Goal: Task Accomplishment & Management: Use online tool/utility

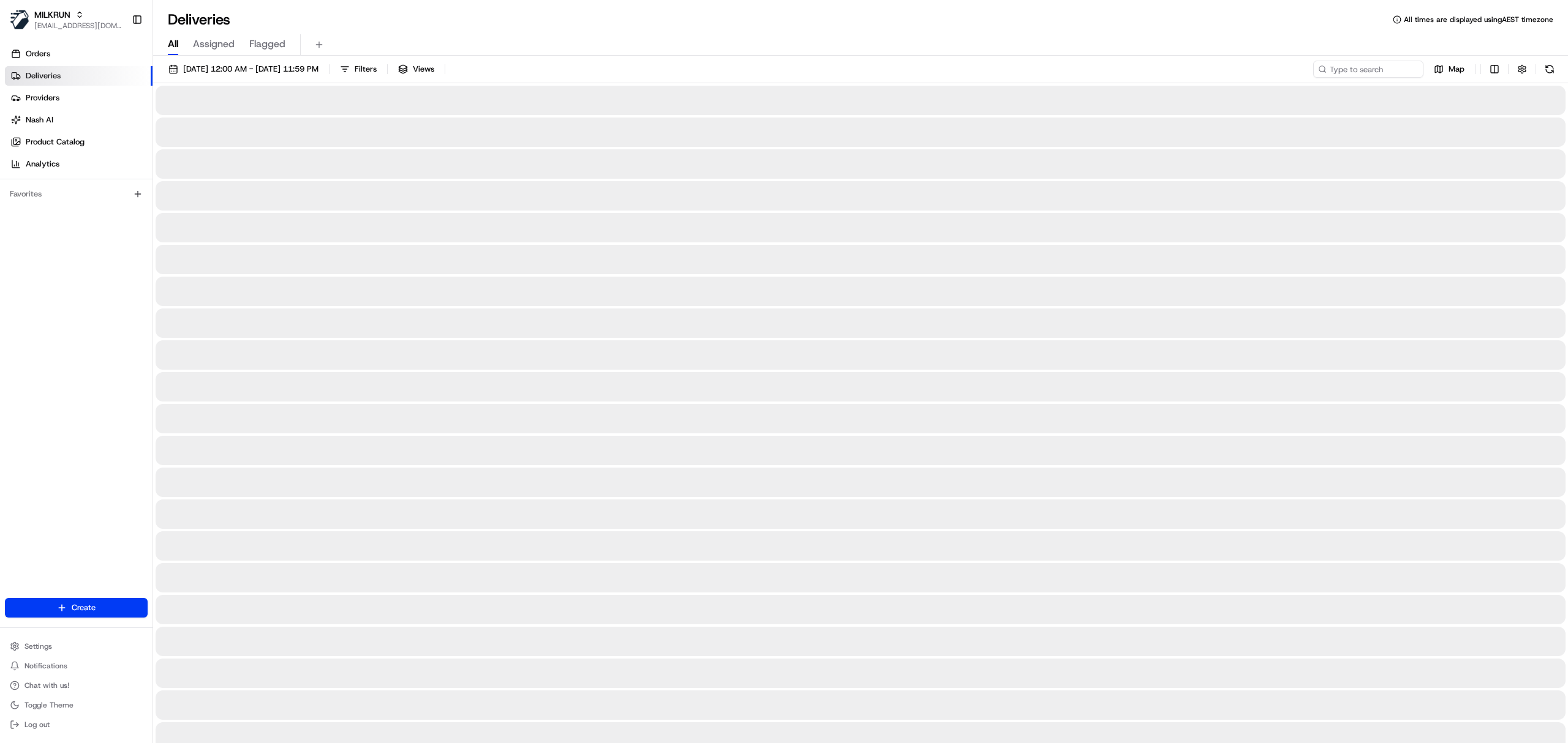
click at [174, 38] on span "All" at bounding box center [174, 44] width 11 height 14
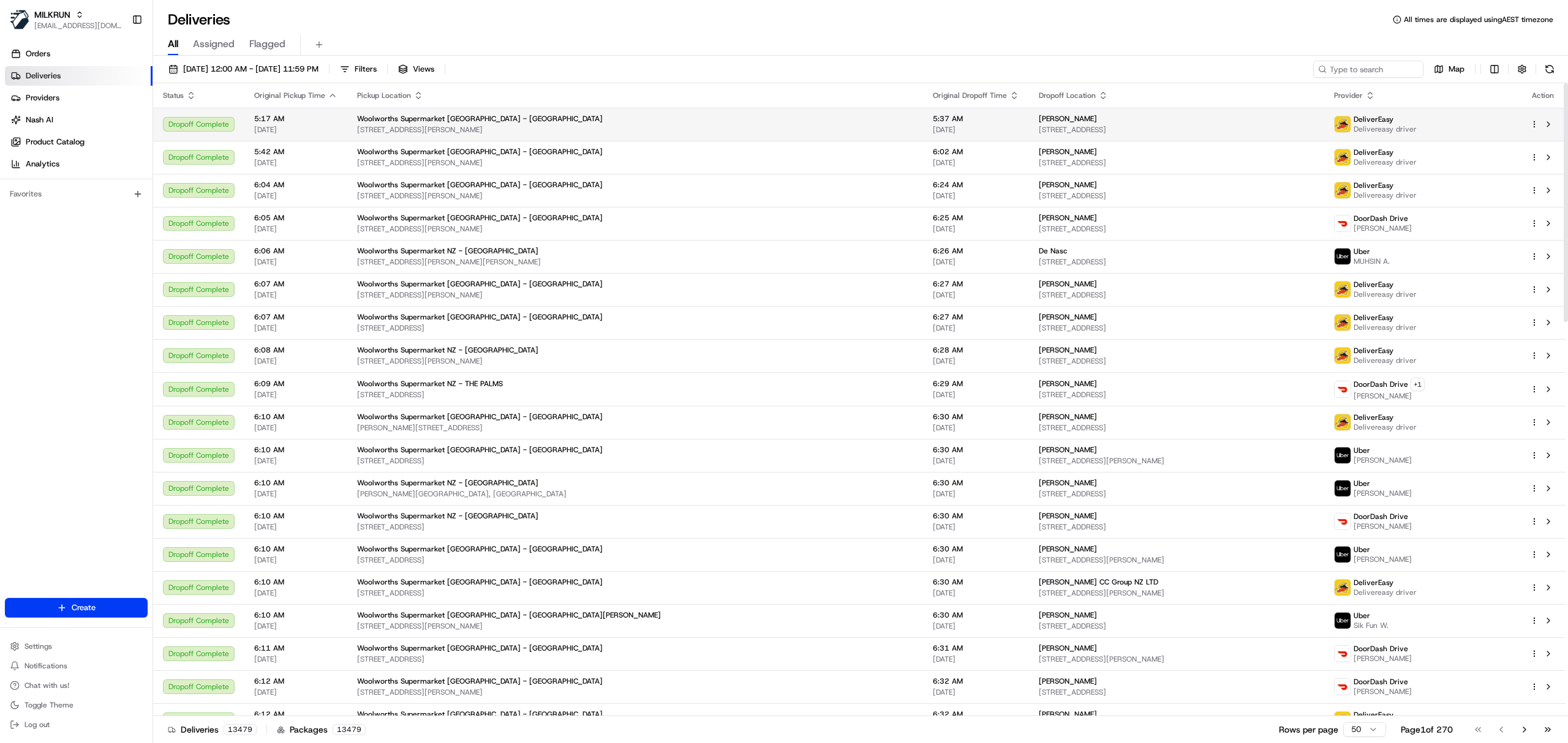
click at [1091, 120] on div "Scott Staples" at bounding box center [1176, 119] width 275 height 10
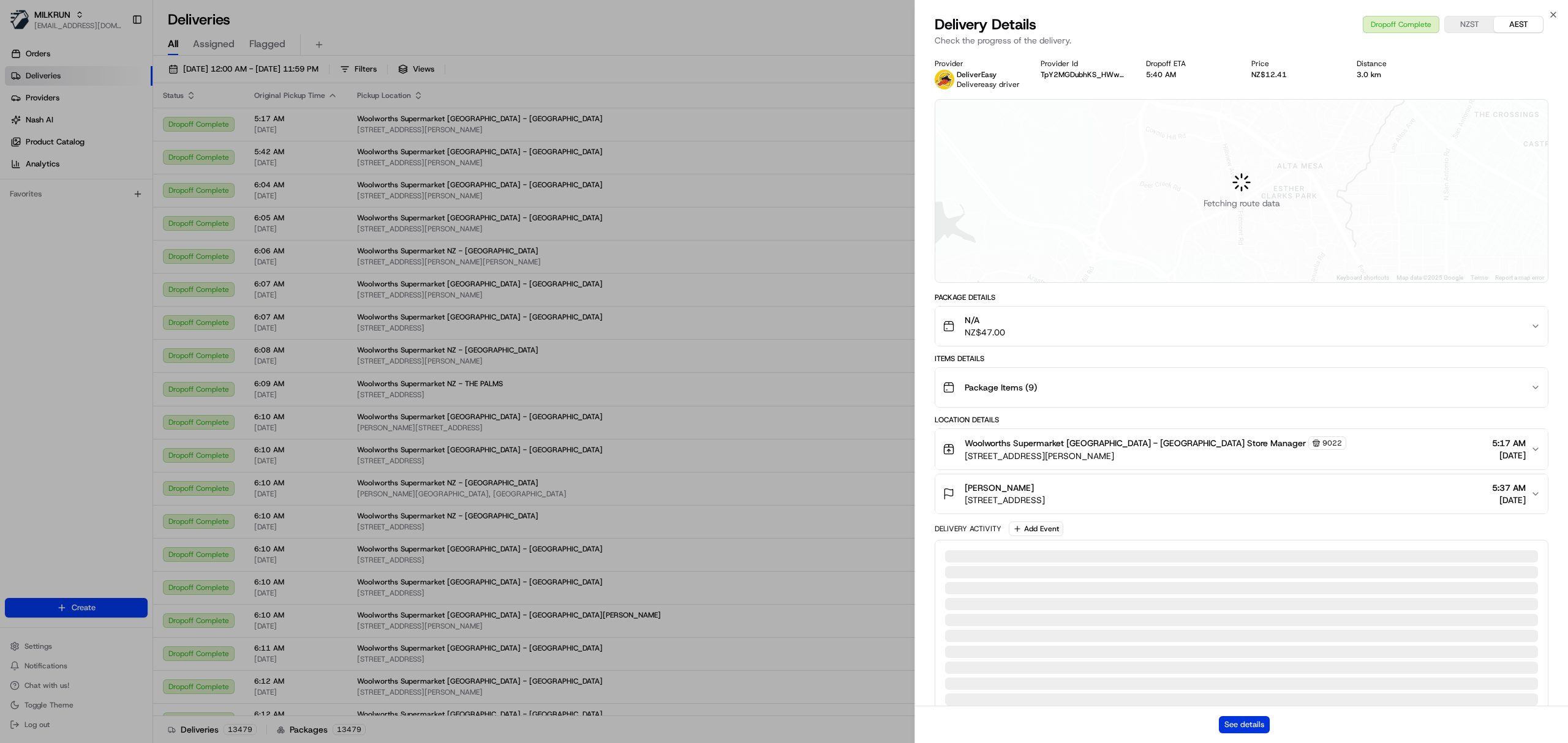
click at [1232, 728] on button "See details" at bounding box center [1244, 724] width 50 height 17
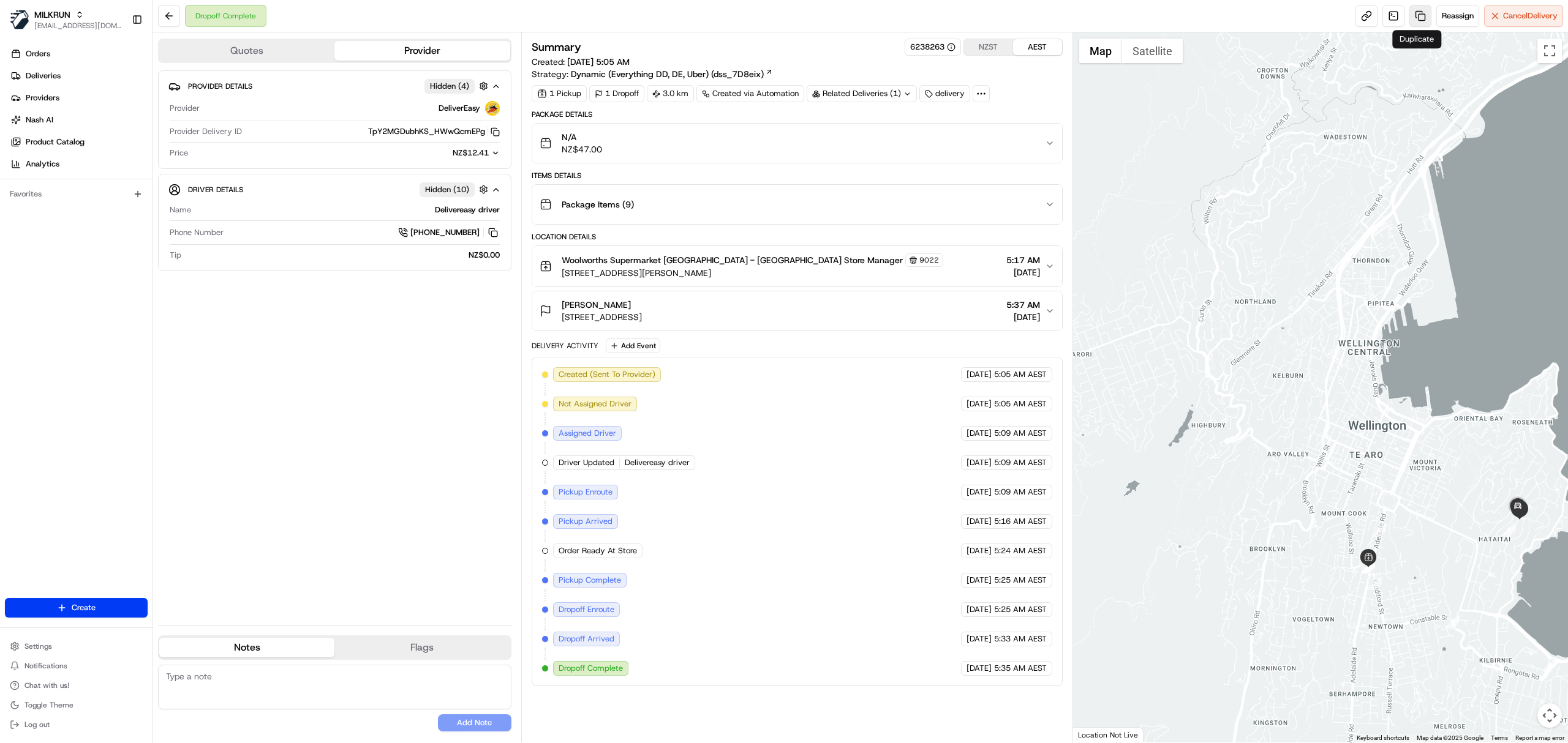
click at [1411, 18] on link at bounding box center [1420, 15] width 22 height 22
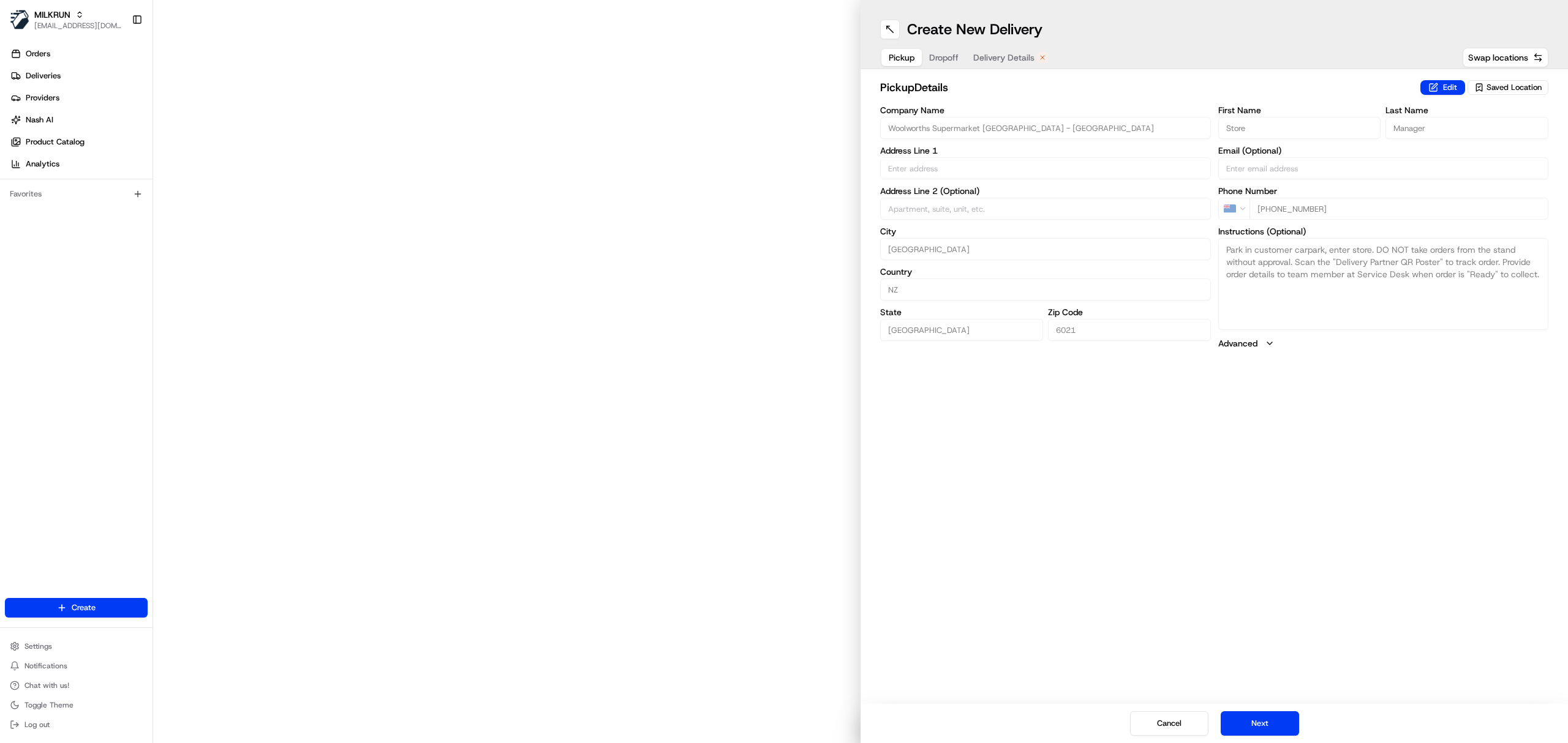
type input "3 John St"
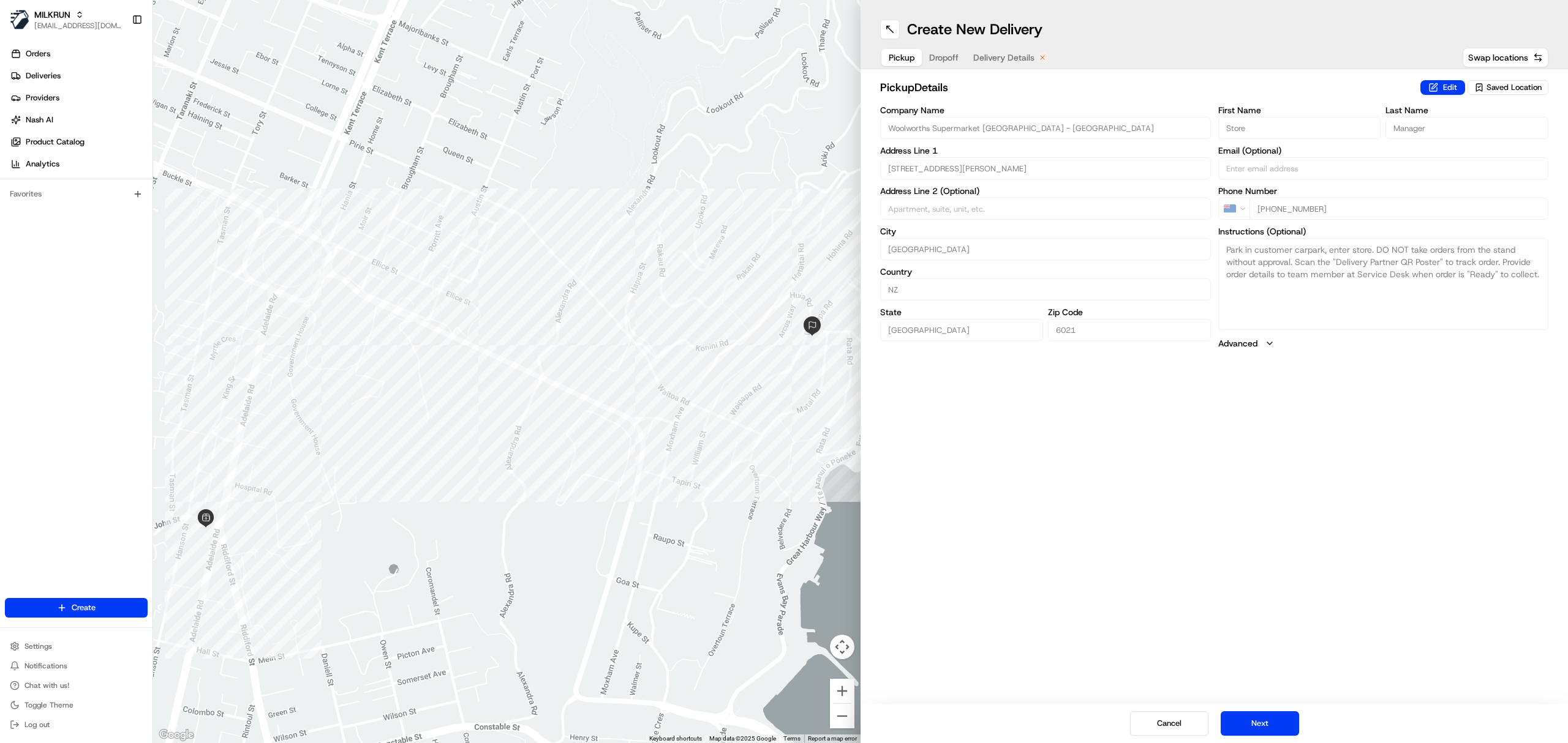
click at [1006, 52] on span "Delivery Details" at bounding box center [1004, 58] width 61 height 13
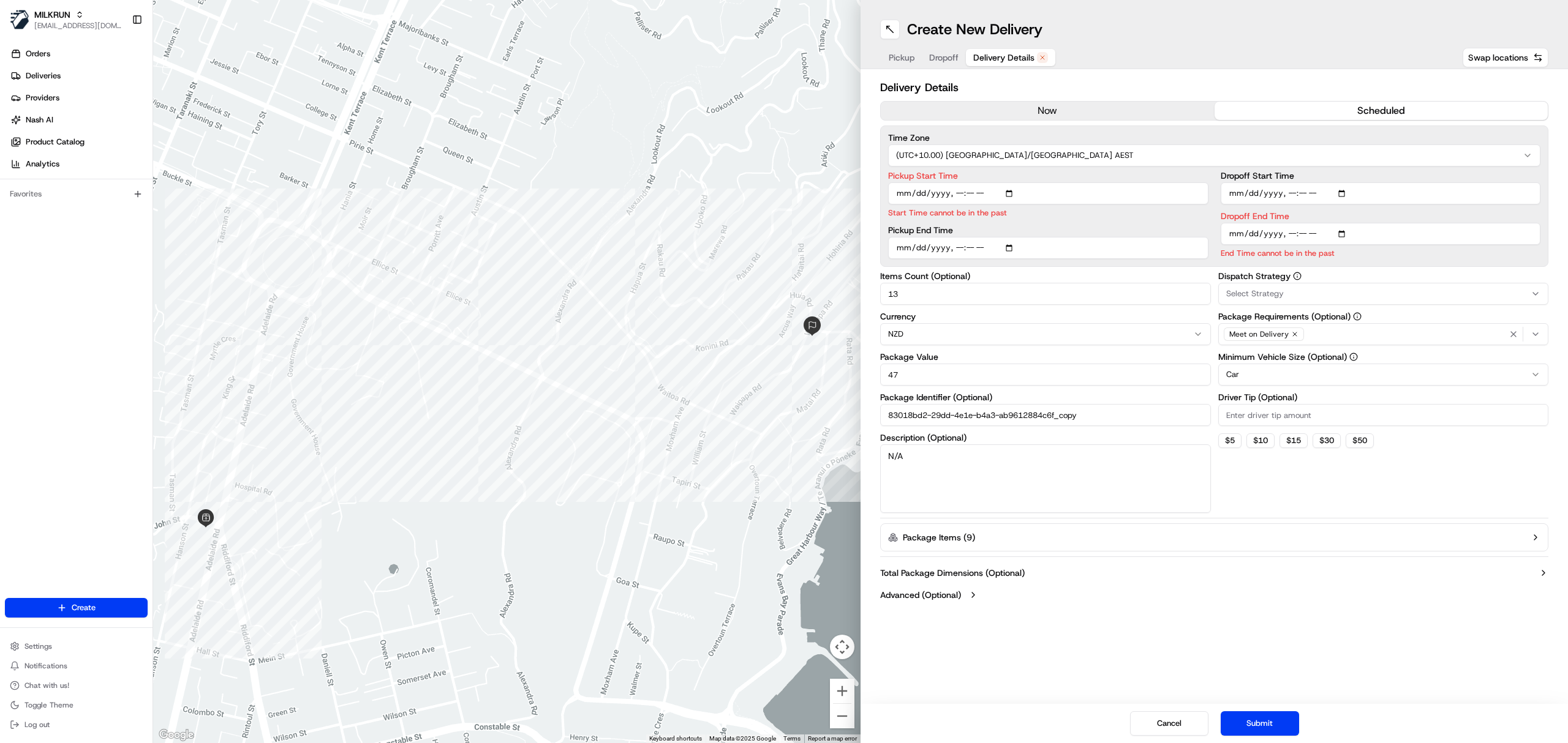
click at [985, 111] on button "now" at bounding box center [1047, 111] width 334 height 18
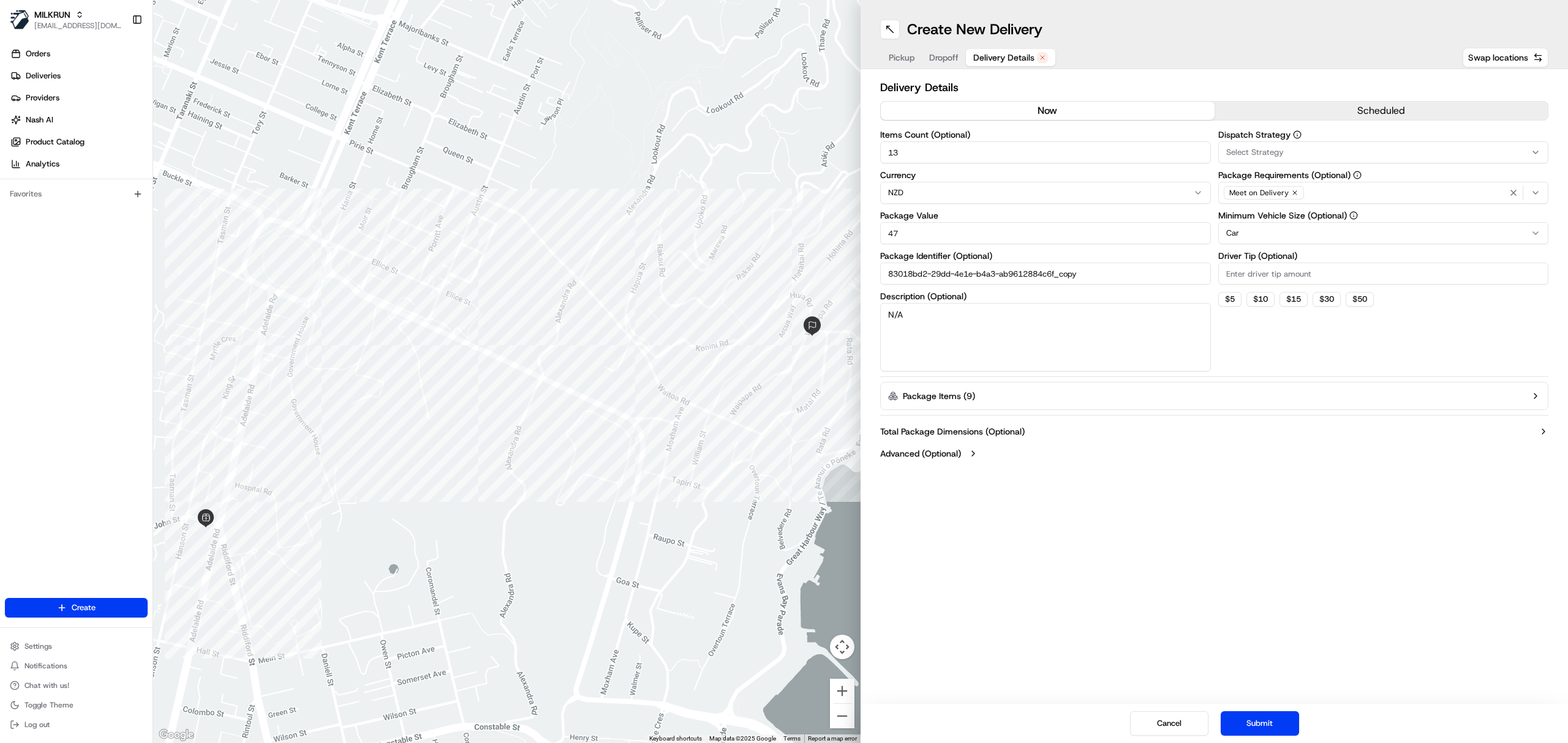
drag, startPoint x: 1091, startPoint y: 277, endPoint x: 857, endPoint y: 277, distance: 234.0
click at [857, 277] on div "← Move left → Move right ↑ Move up ↓ Move down + Zoom in - Zoom out Home Jump l…" at bounding box center [860, 372] width 1414 height 743
